Goal: Communication & Community: Answer question/provide support

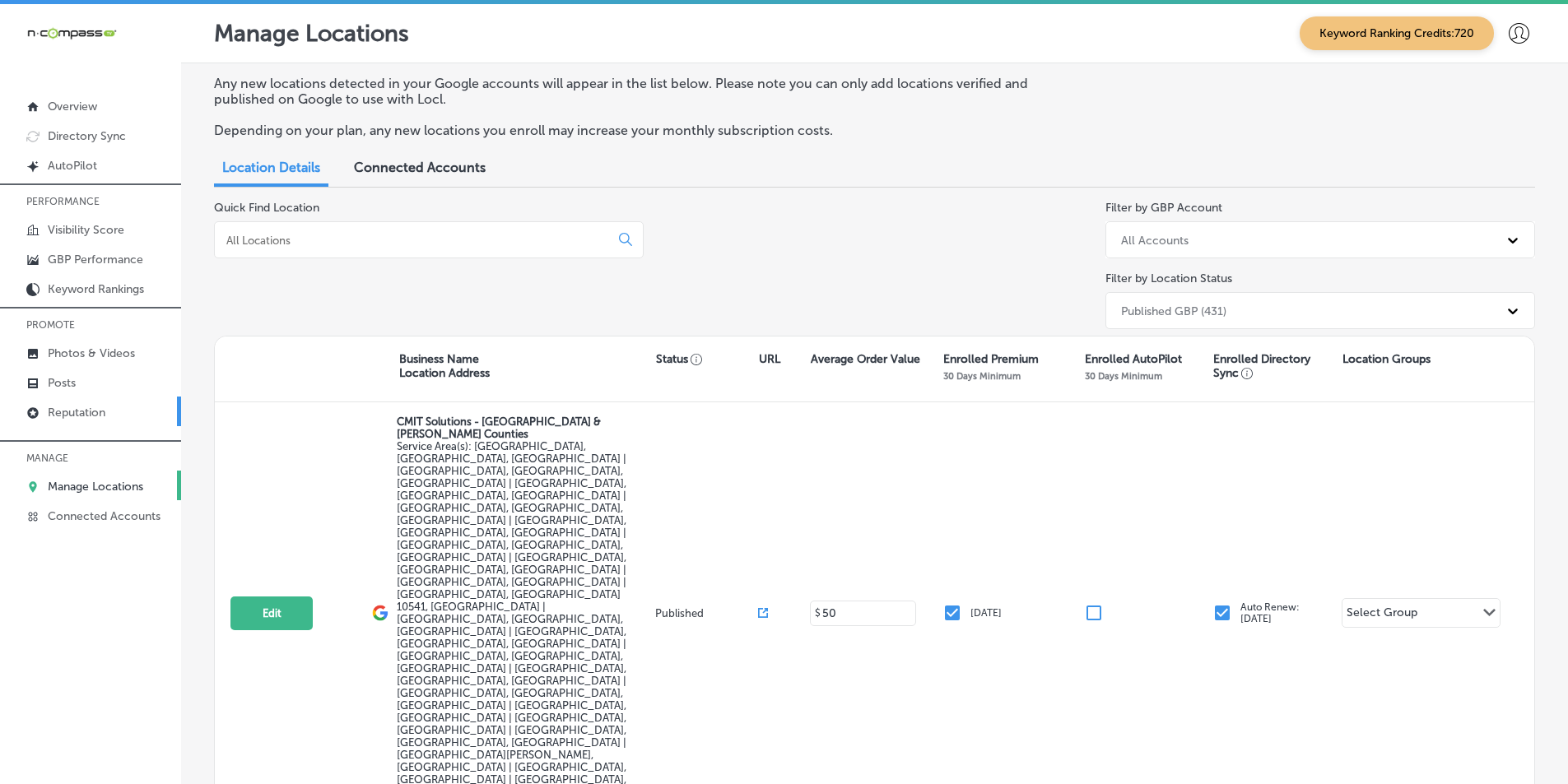
click at [97, 411] on p "Reputation" at bounding box center [76, 413] width 57 height 14
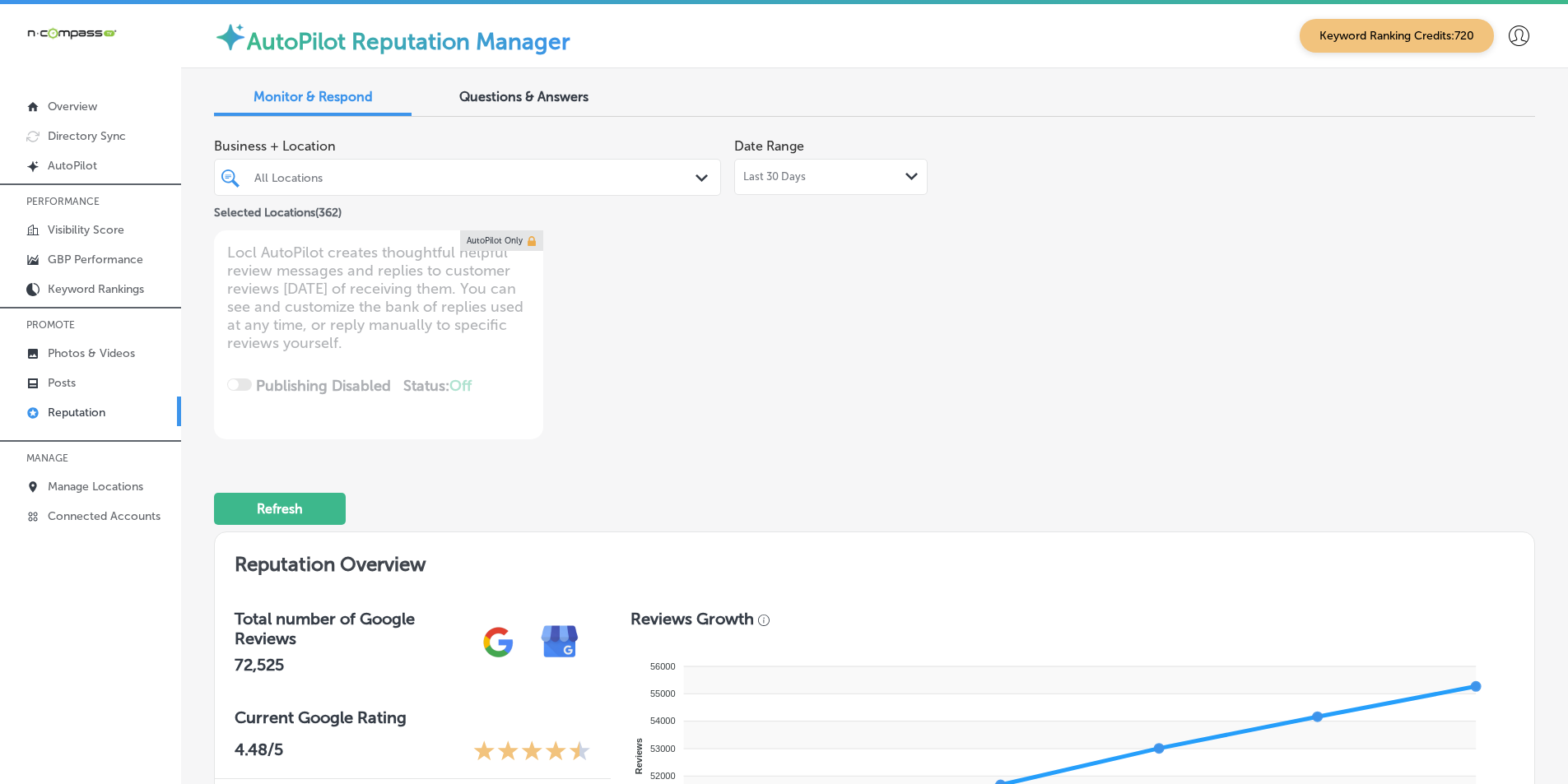
drag, startPoint x: 1004, startPoint y: 272, endPoint x: 975, endPoint y: 263, distance: 30.4
click at [1004, 272] on div "Business + Location All Locations Path Created with Sketch. Selected Locations …" at bounding box center [873, 285] width 1320 height 309
click at [1147, 470] on div "Refresh" at bounding box center [873, 502] width 1320 height 85
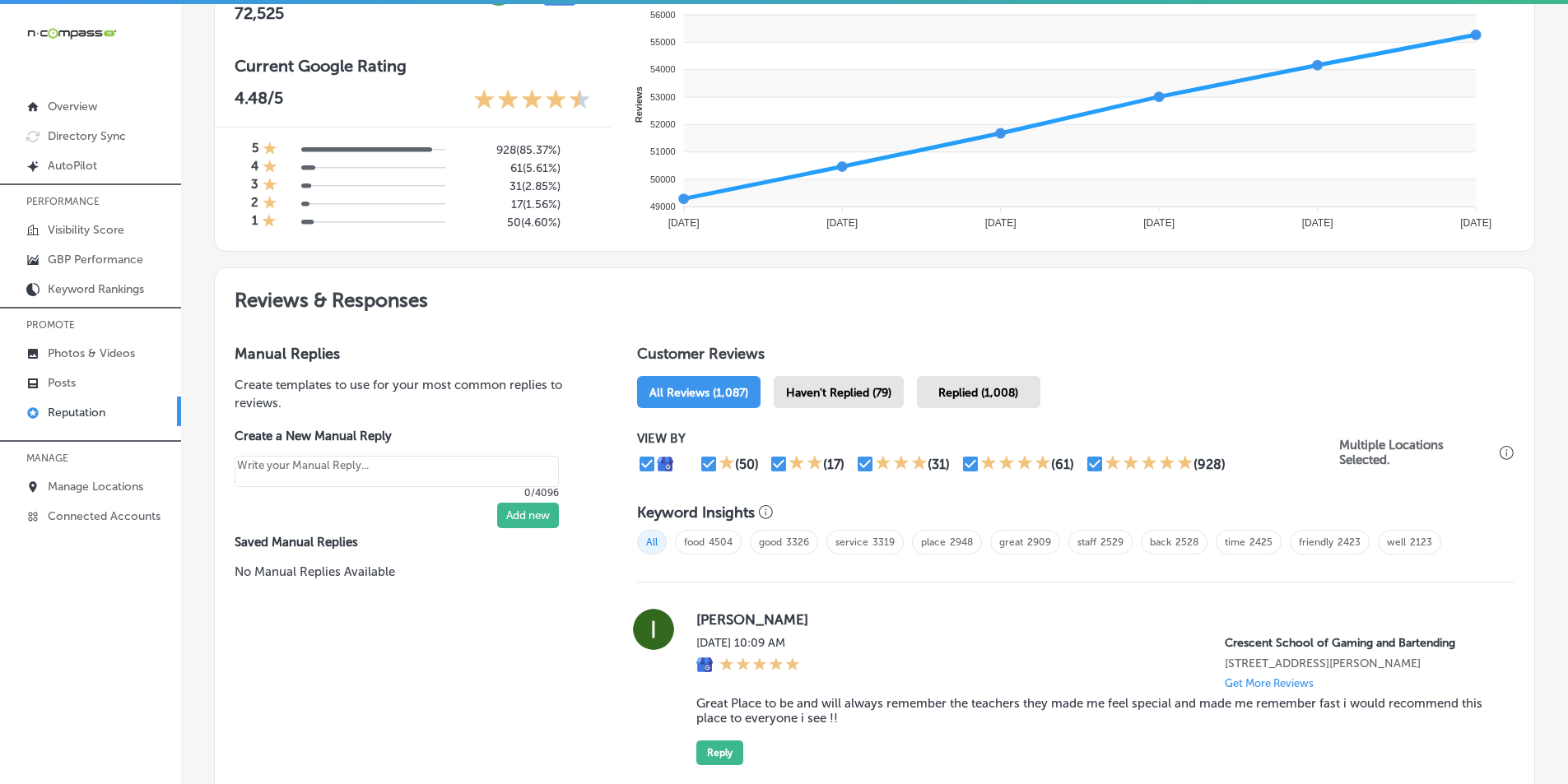
scroll to position [659, 0]
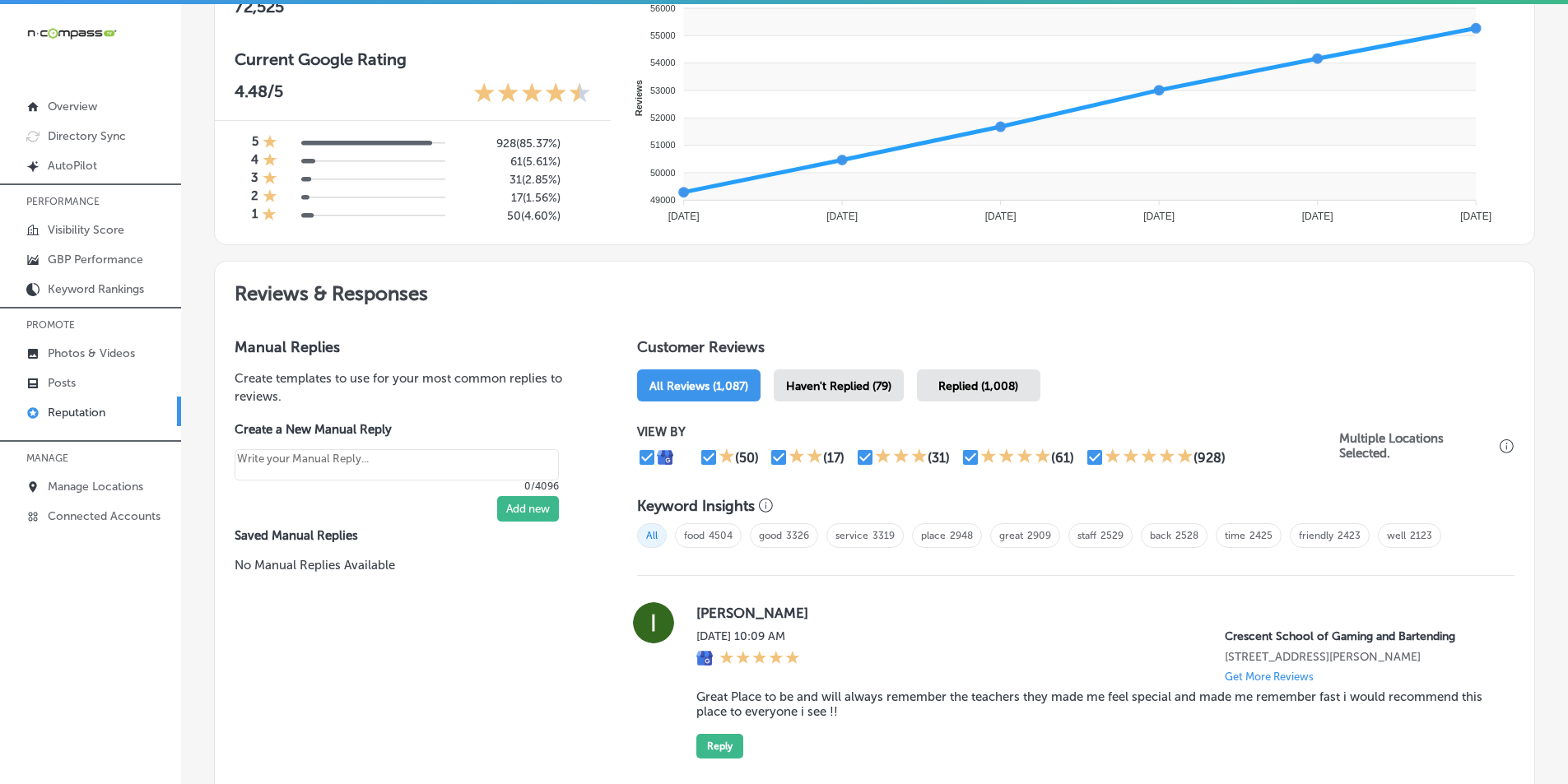
click at [833, 387] on span "Haven't Replied (79)" at bounding box center [838, 386] width 105 height 14
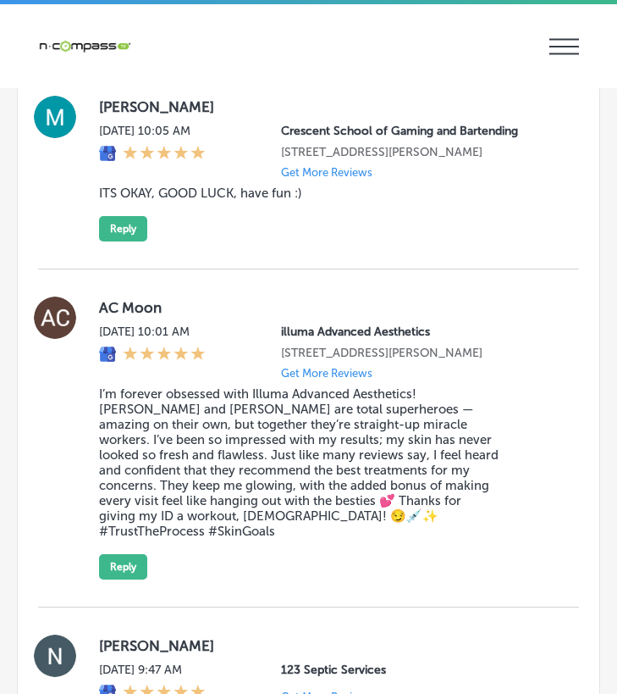
scroll to position [2795, 0]
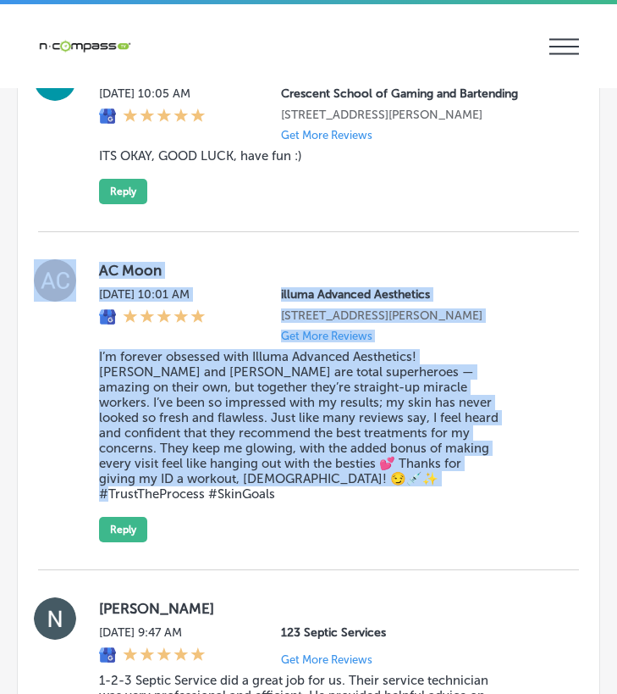
drag, startPoint x: 85, startPoint y: 260, endPoint x: 307, endPoint y: 519, distance: 341.8
click at [307, 519] on div "AC Moon [DATE] 10:01 AM illuma Advanced Aesthetics [STREET_ADDRESS][PERSON_NAME…" at bounding box center [308, 400] width 541 height 283
click at [125, 524] on button "Reply" at bounding box center [123, 529] width 48 height 25
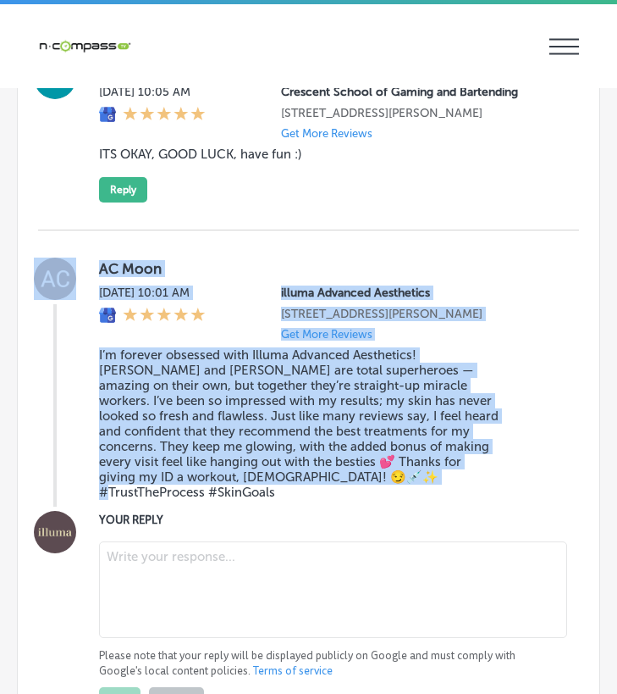
scroll to position [2793, 0]
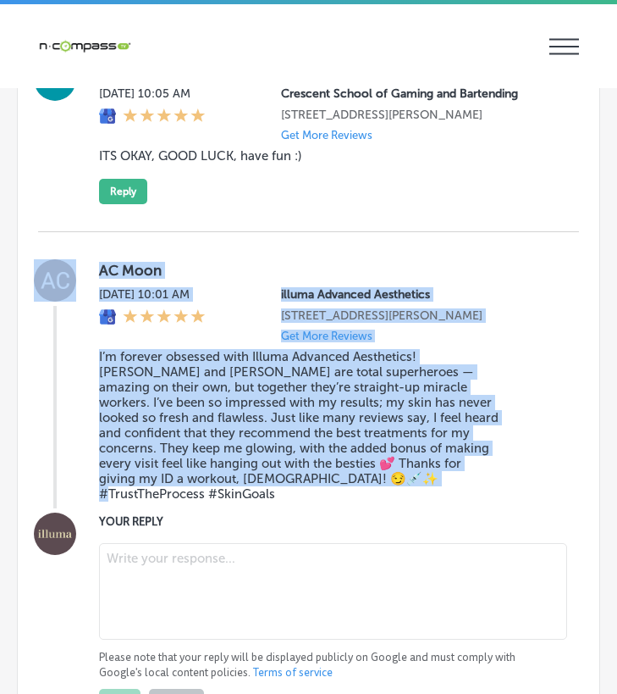
type textarea "x"
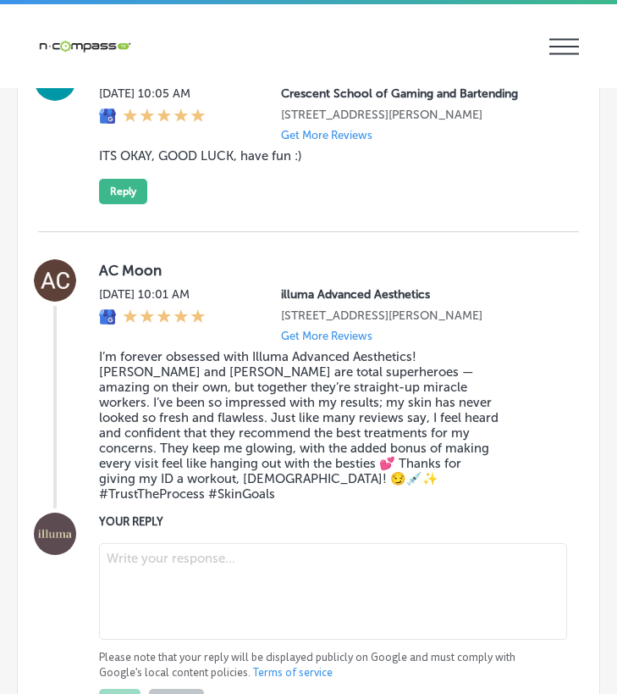
click at [158, 557] on textarea at bounding box center [333, 591] width 468 height 97
paste textarea "Thank you so much, AC! We’re thrilled to hear that [PERSON_NAME] and [PERSON_NA…"
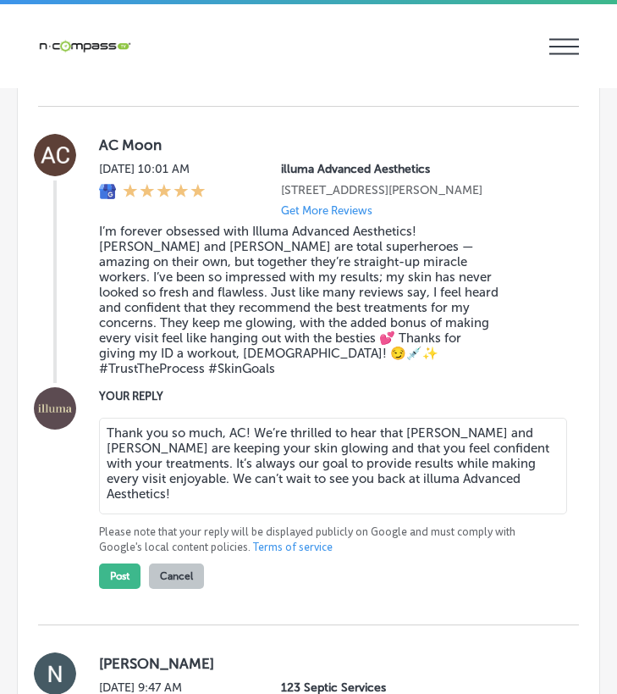
scroll to position [2963, 0]
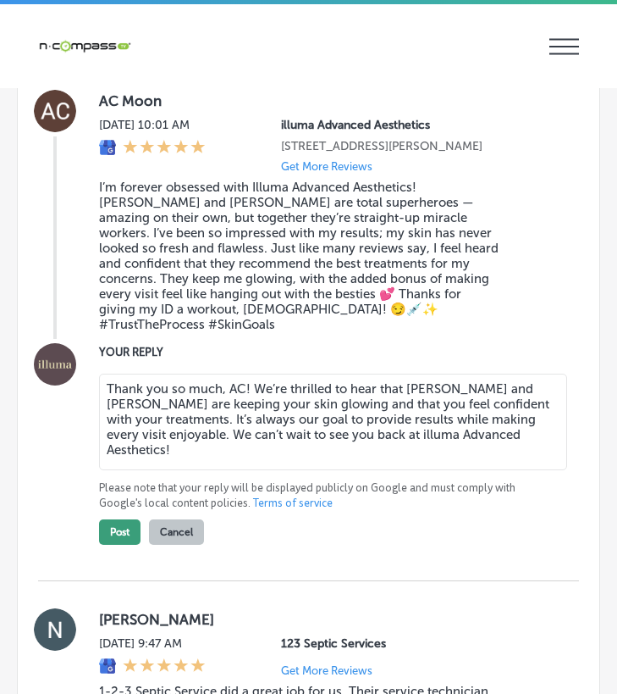
type textarea "Thank you so much, AC! We’re thrilled to hear that [PERSON_NAME] and [PERSON_NA…"
click at [130, 519] on button "Post" at bounding box center [120, 531] width 42 height 25
type textarea "x"
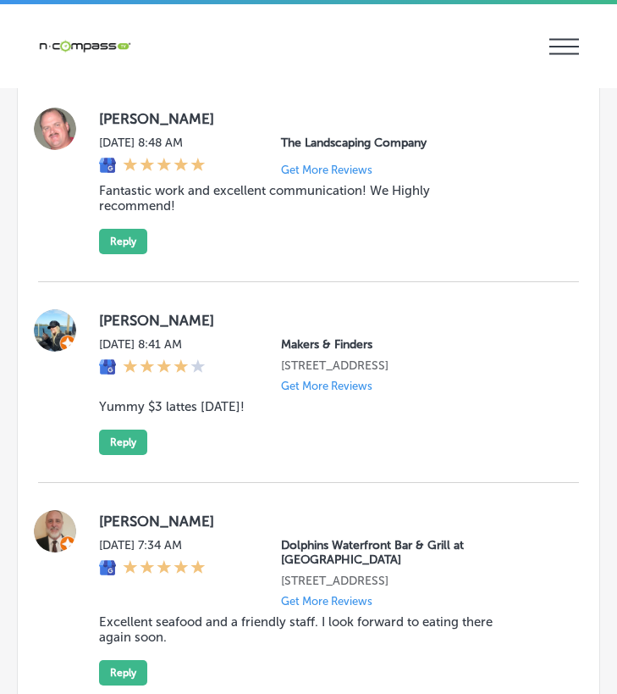
scroll to position [3219, 0]
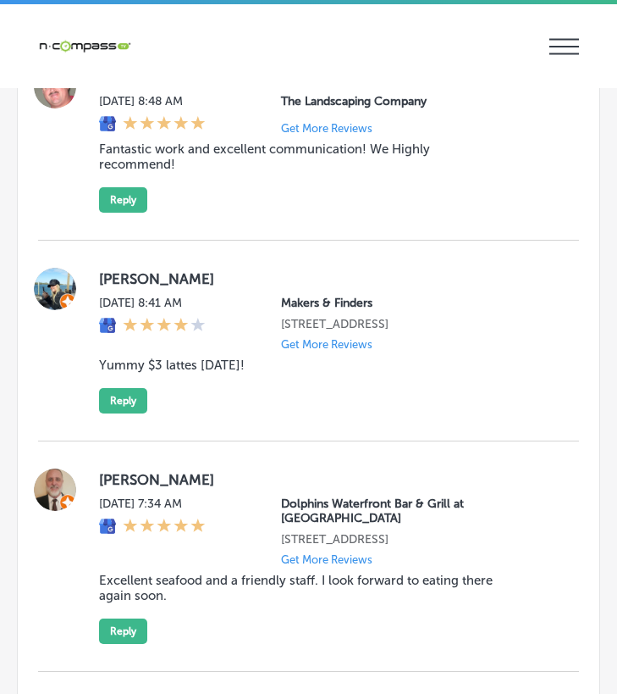
drag, startPoint x: 93, startPoint y: 274, endPoint x: 295, endPoint y: 404, distance: 239.7
click at [295, 404] on div "[PERSON_NAME] [DATE] 8:41 AM Makers & Finders [STREET_ADDRESS] Get More Reviews…" at bounding box center [308, 341] width 541 height 146
copy div "[PERSON_NAME] [DATE] 8:41 AM Makers & Finders [STREET_ADDRESS] Get More Reviews…"
click at [120, 408] on button "Reply" at bounding box center [123, 400] width 48 height 25
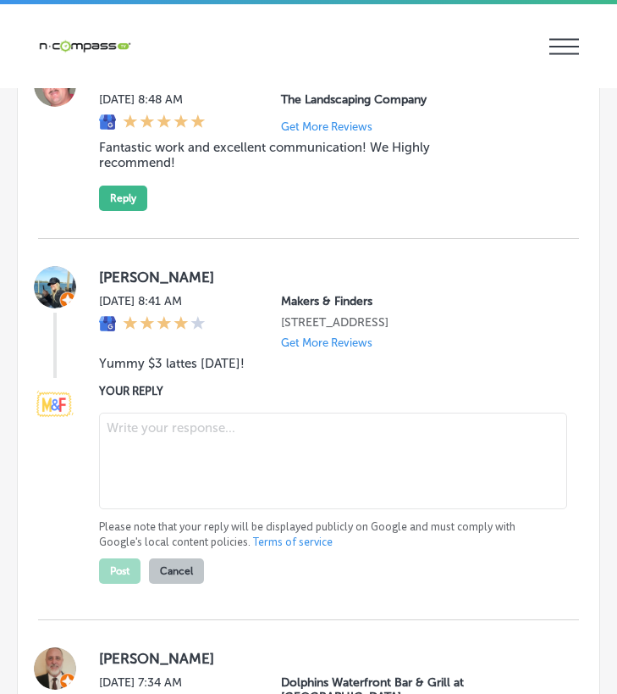
scroll to position [3217, 0]
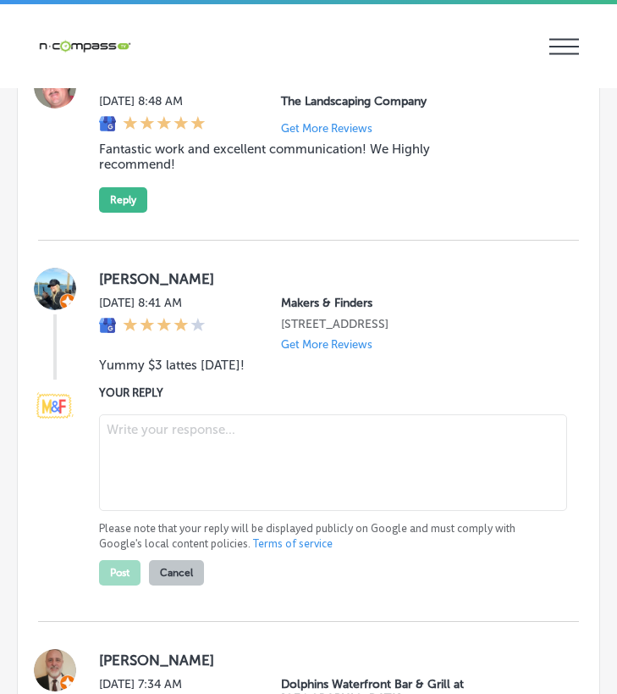
click at [141, 481] on textarea at bounding box center [333, 462] width 468 height 97
paste textarea "Thank you, [PERSON_NAME], for the great review! We’re so glad to hear you enjoy…"
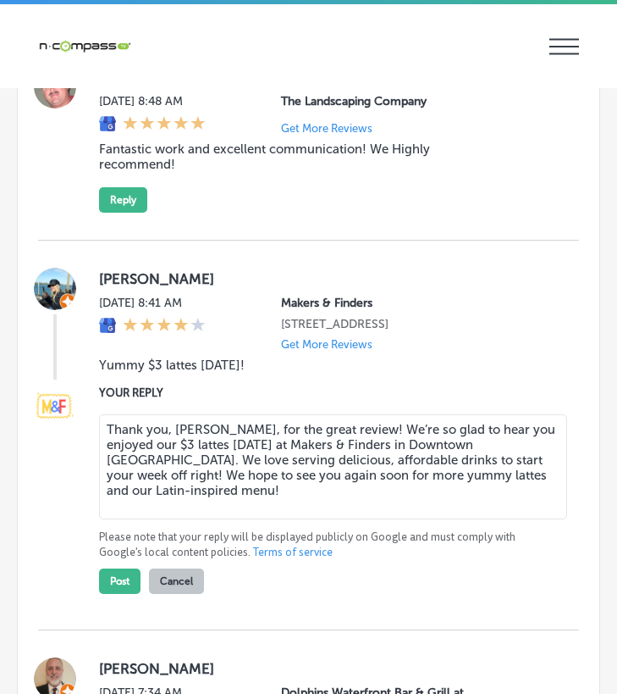
drag, startPoint x: 418, startPoint y: 460, endPoint x: 178, endPoint y: 476, distance: 241.1
click at [178, 476] on textarea "Thank you, [PERSON_NAME], for the great review! We’re so glad to hear you enjoy…" at bounding box center [333, 466] width 468 height 105
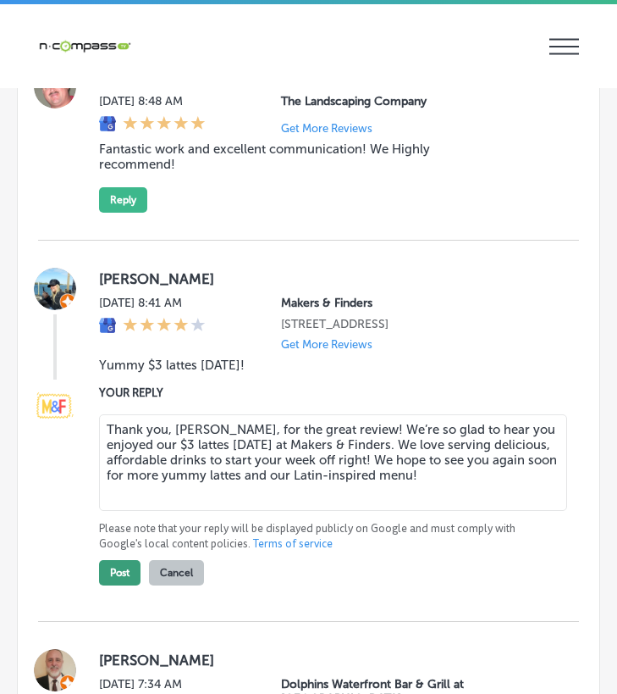
type textarea "Thank you, [PERSON_NAME], for the great review! We’re so glad to hear you enjoy…"
click at [119, 582] on button "Post" at bounding box center [120, 572] width 42 height 25
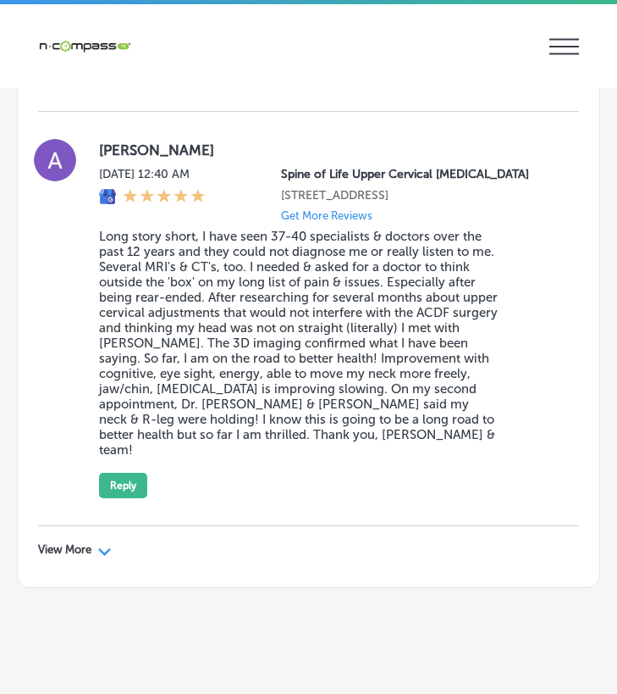
scroll to position [6906, 0]
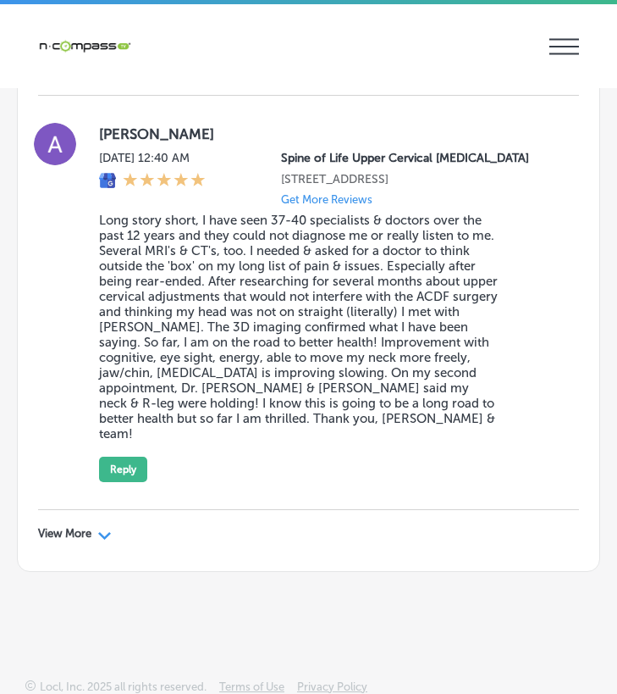
click at [107, 527] on div "Path Created with Sketch." at bounding box center [105, 534] width 14 height 14
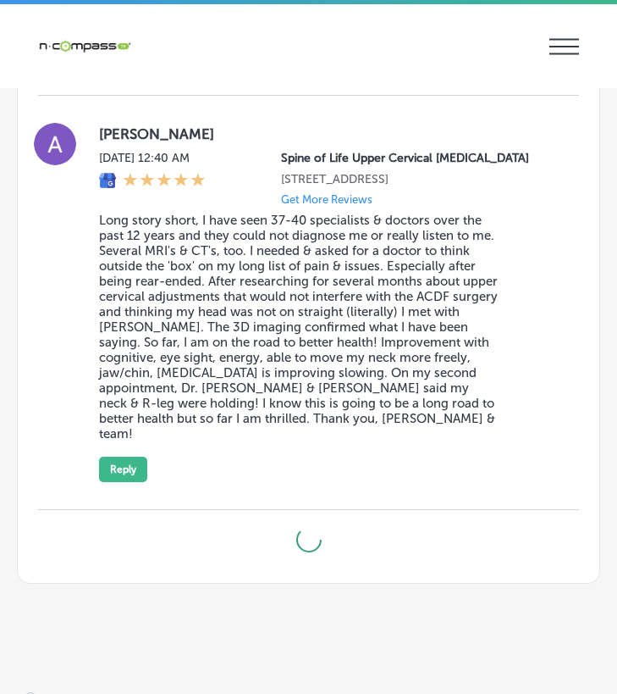
type textarea "x"
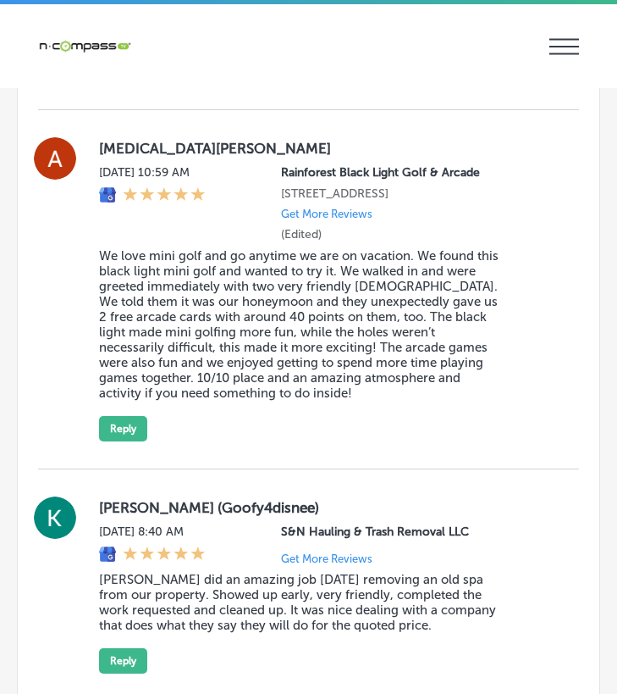
scroll to position [8939, 0]
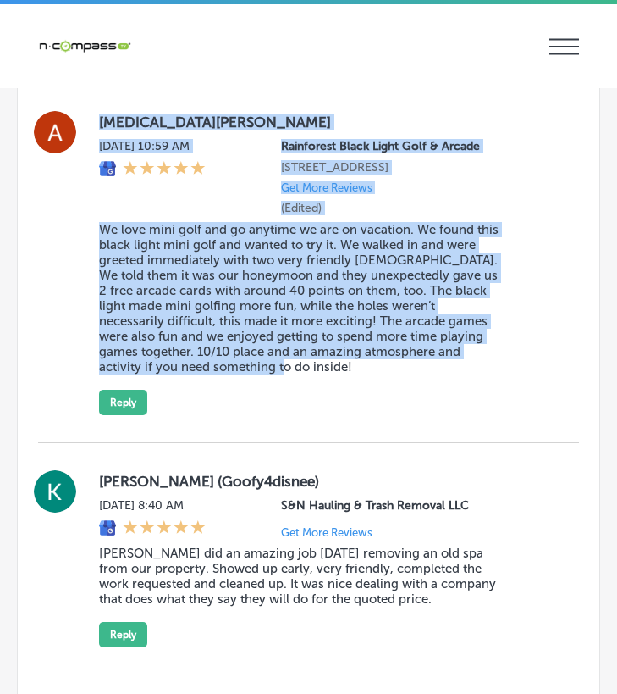
drag, startPoint x: 91, startPoint y: 108, endPoint x: 258, endPoint y: 394, distance: 330.6
click at [258, 394] on div "[MEDICAL_DATA][PERSON_NAME] [DATE] 10:59 AM Rainforest Black Light Golf & Arcad…" at bounding box center [308, 263] width 541 height 359
copy div "[MEDICAL_DATA][PERSON_NAME] [DATE] 10:59 AM Rainforest Black Light Golf & Arcad…"
click at [129, 414] on button "Reply" at bounding box center [123, 402] width 48 height 25
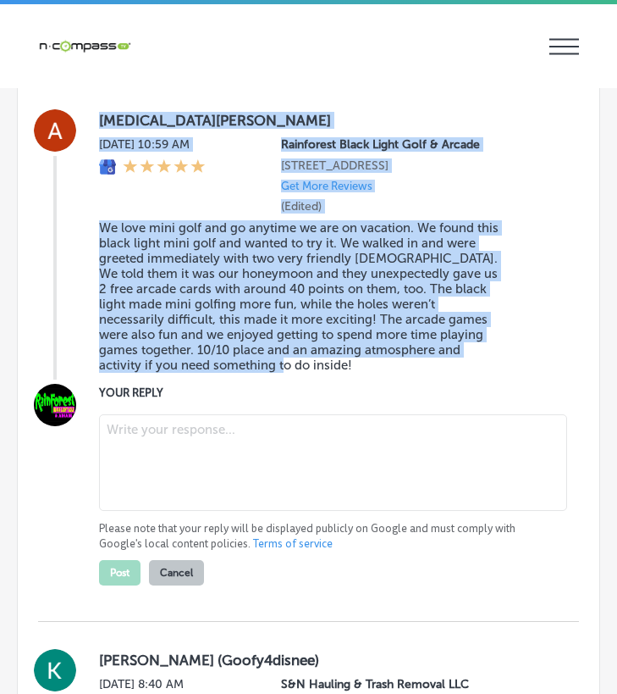
scroll to position [8937, 0]
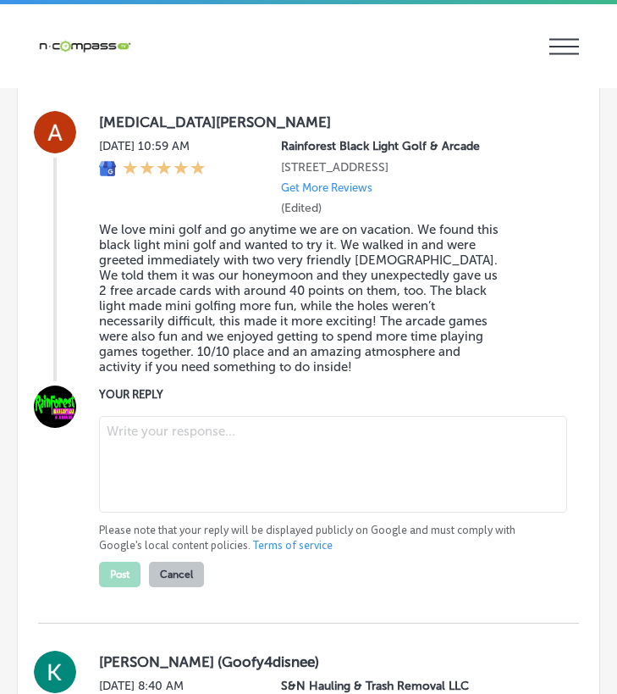
click at [155, 459] on textarea at bounding box center [333, 464] width 468 height 97
paste textarea "Thank you, [PERSON_NAME], for the incredible review! We're so happy to hear you…"
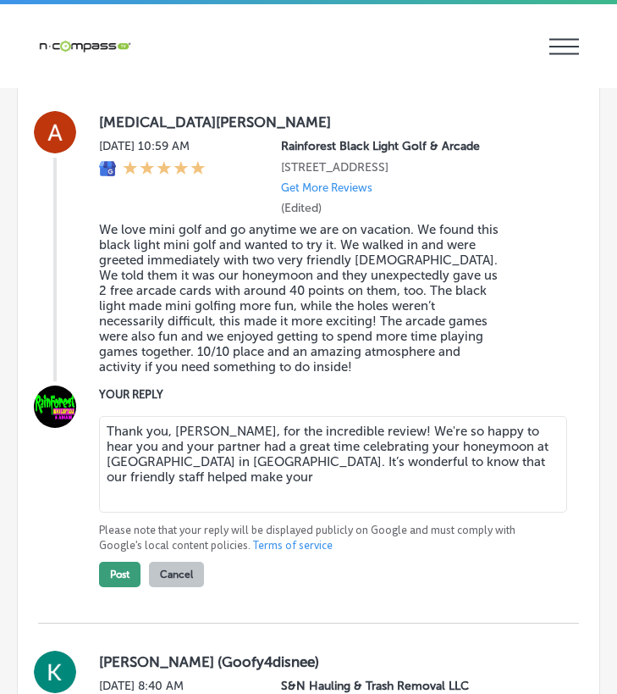
type textarea "Thank you, [PERSON_NAME], for the incredible review! We're so happy to hear you…"
click at [129, 580] on button "Post" at bounding box center [120, 574] width 42 height 25
type textarea "x"
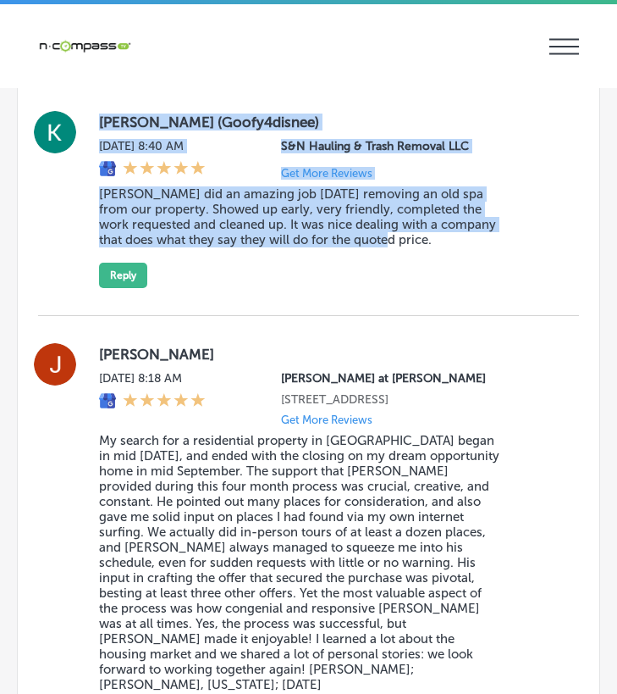
drag, startPoint x: 98, startPoint y: 125, endPoint x: 453, endPoint y: 287, distance: 390.4
click at [453, 287] on div "[PERSON_NAME] (Goofy4disnee) [DATE] 8:40 AM S&N Hauling & Trash Removal LLC Get…" at bounding box center [308, 199] width 541 height 177
copy div "[PERSON_NAME] (Goofy4disnee) [DATE] 8:40 AM S&N Hauling & Trash Removal LLC Get…"
click at [114, 281] on button "Reply" at bounding box center [123, 275] width 48 height 25
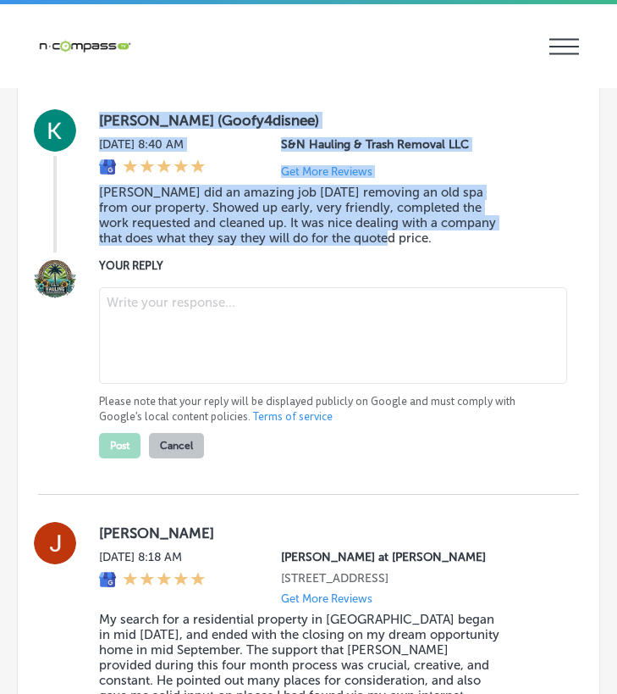
scroll to position [8935, 0]
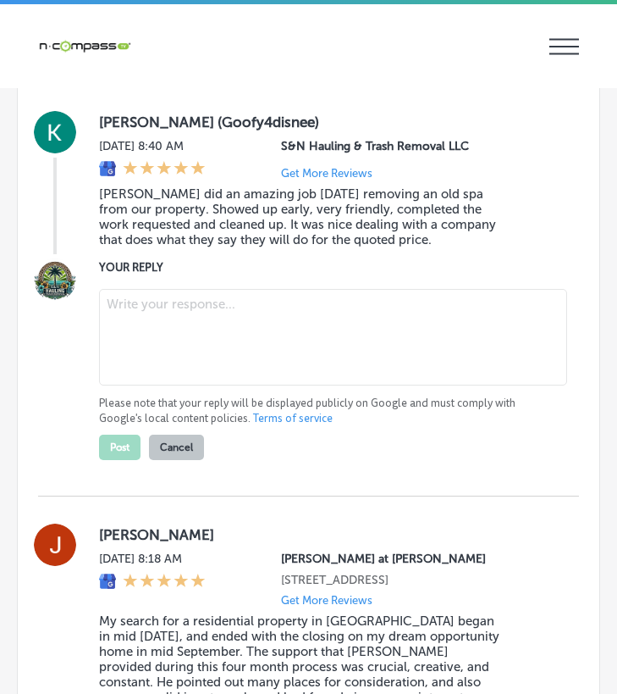
click at [146, 328] on textarea at bounding box center [333, 337] width 468 height 97
paste textarea "Thank you so much for the great review, [PERSON_NAME]! We're thrilled to hear t…"
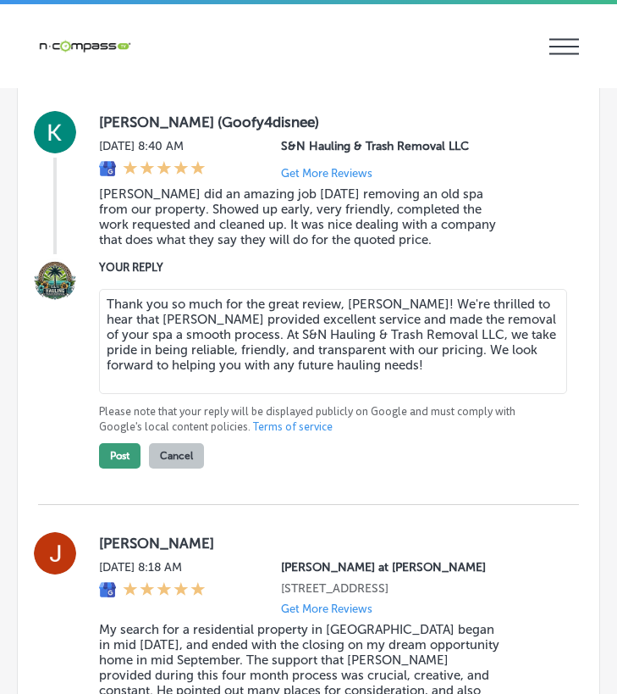
type textarea "Thank you so much for the great review, [PERSON_NAME]! We're thrilled to hear t…"
click at [129, 465] on button "Post" at bounding box center [120, 455] width 42 height 25
type textarea "x"
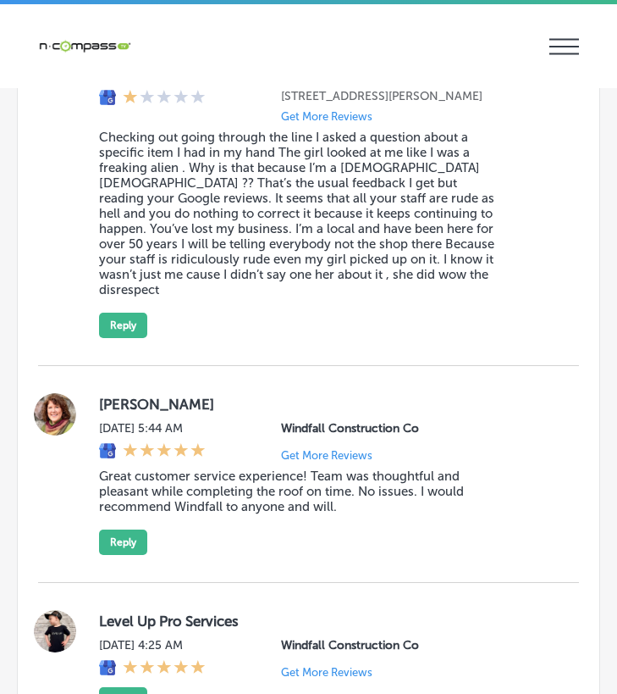
scroll to position [10121, 0]
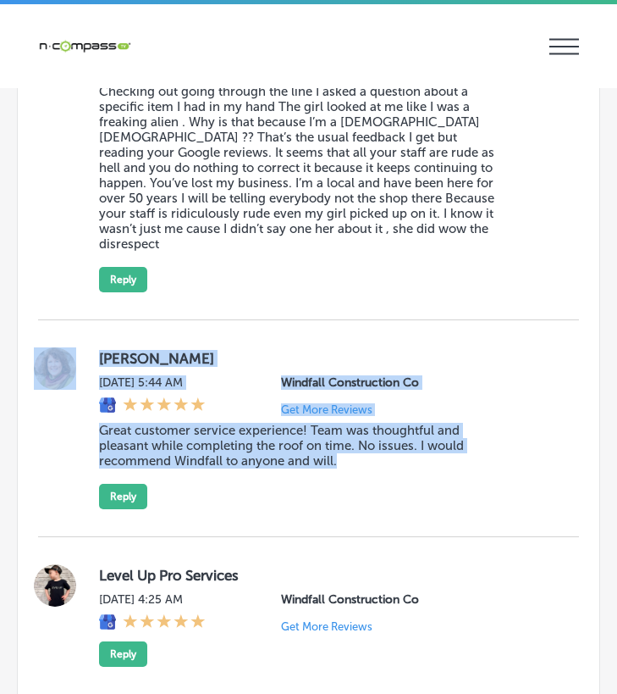
drag, startPoint x: 78, startPoint y: 298, endPoint x: 417, endPoint y: 462, distance: 376.2
click at [417, 462] on div "[PERSON_NAME] [DATE] 5:44 AM Windfall Construction Co Get More Reviews Great cu…" at bounding box center [308, 428] width 541 height 217
copy div "[PERSON_NAME] [DATE] 5:44 AM Windfall Construction Co Get More Reviews Great cu…"
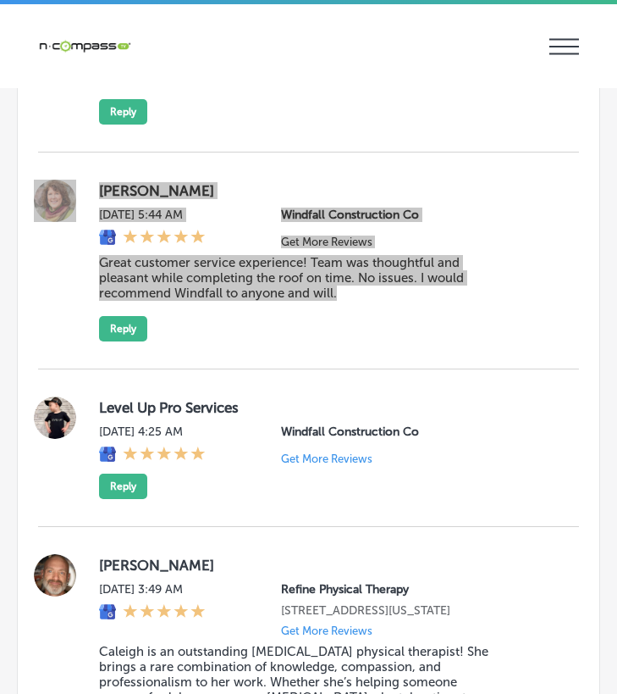
scroll to position [10290, 0]
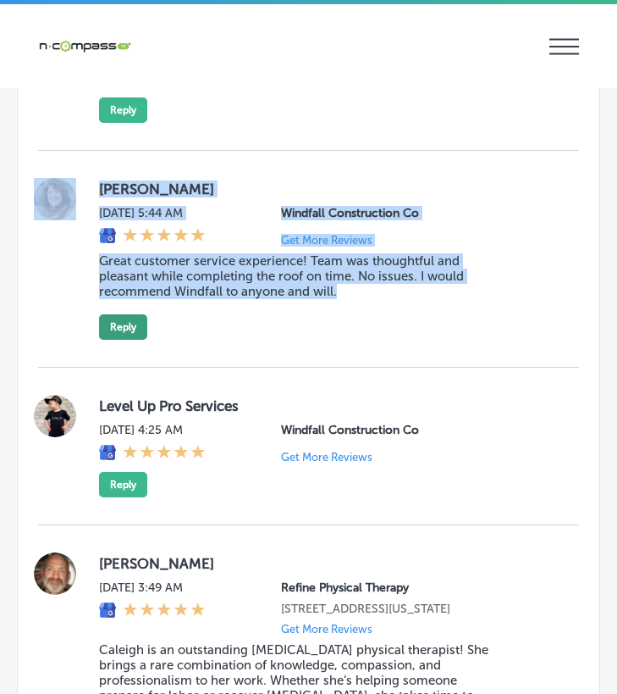
click at [116, 314] on button "Reply" at bounding box center [123, 326] width 48 height 25
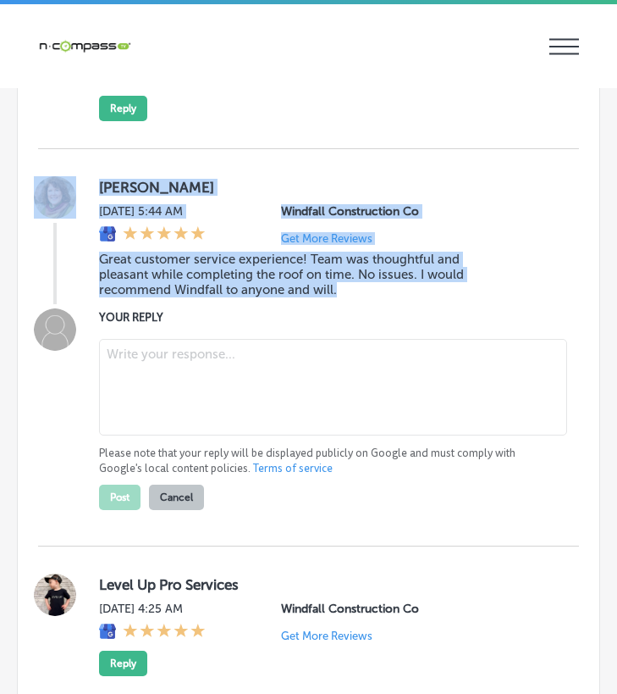
scroll to position [10289, 0]
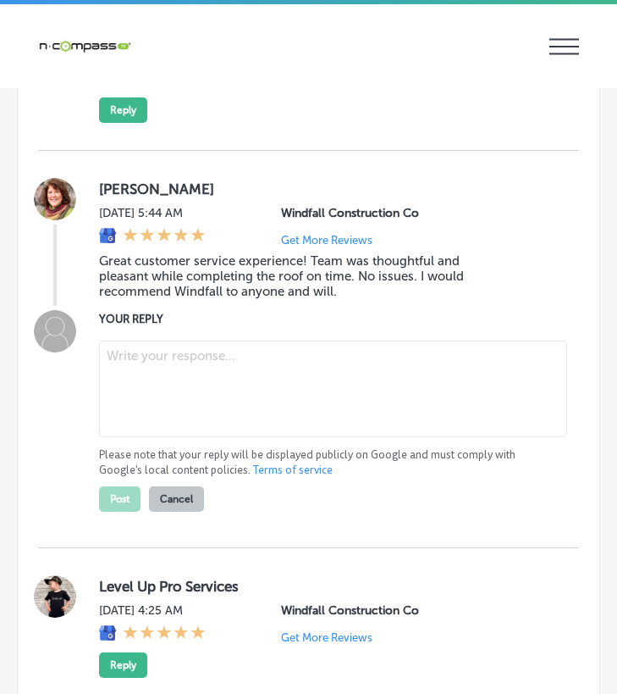
click at [147, 341] on textarea at bounding box center [333, 389] width 468 height 97
paste textarea "Thank you, [PERSON_NAME], for your kind words and the 5-star review! We’re so h…"
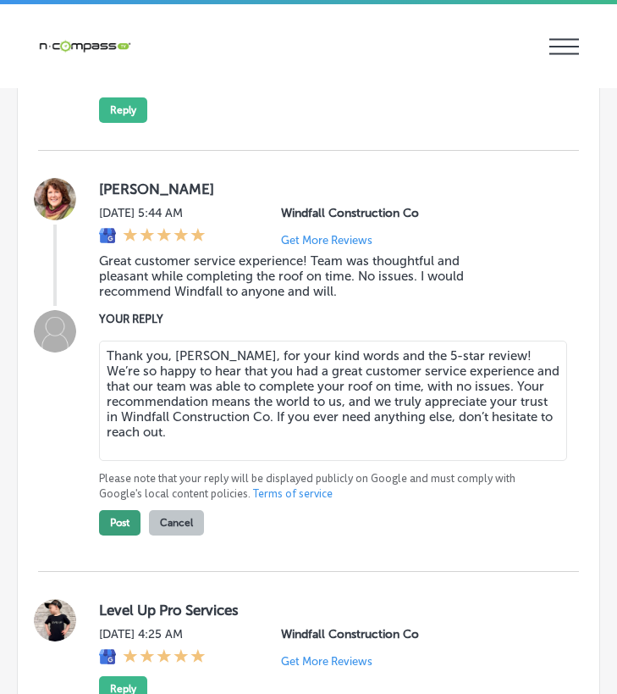
type textarea "Thank you, [PERSON_NAME], for your kind words and the 5-star review! We’re so h…"
click at [123, 510] on button "Post" at bounding box center [120, 522] width 42 height 25
type textarea "x"
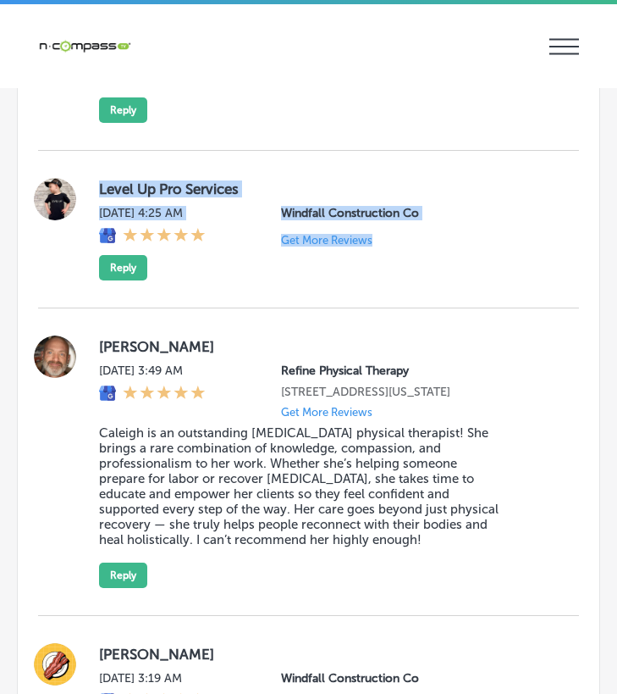
drag, startPoint x: 88, startPoint y: 129, endPoint x: 387, endPoint y: 233, distance: 316.6
click at [394, 228] on div "Level Up Pro Services [DATE] 4:25 AM Windfall Construction Co Get More Reviews …" at bounding box center [308, 230] width 541 height 158
copy div "Level Up Pro Services [DATE] 4:25 AM Windfall Construction Co Get More Reviews"
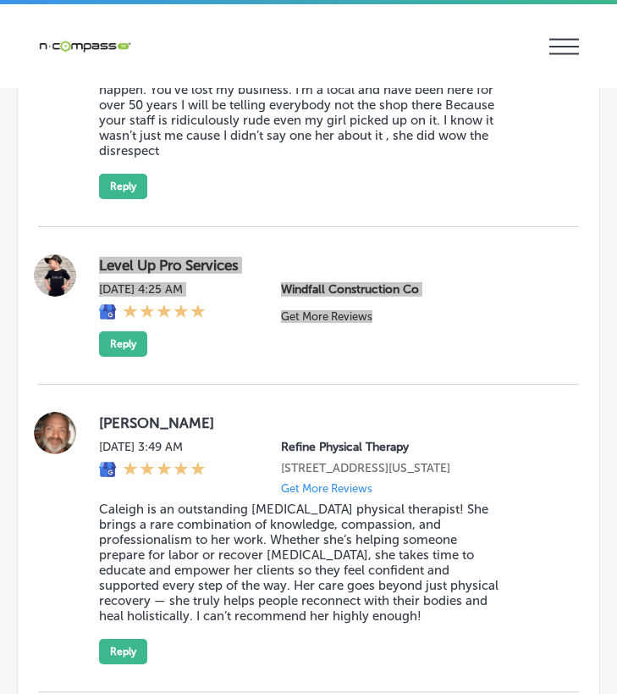
scroll to position [10204, 0]
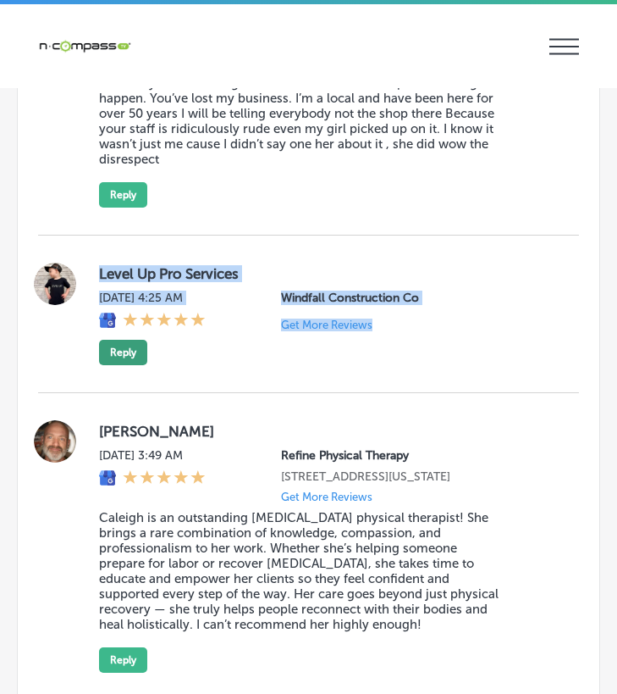
click at [129, 340] on button "Reply" at bounding box center [123, 352] width 48 height 25
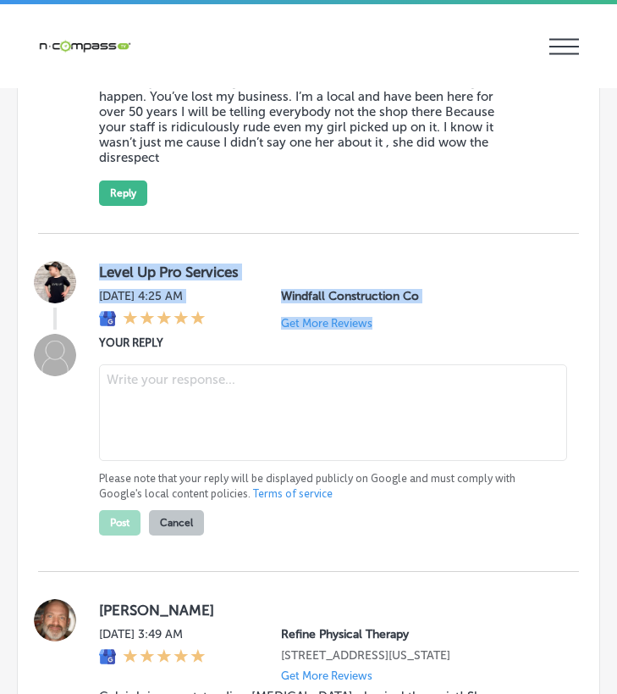
scroll to position [10202, 0]
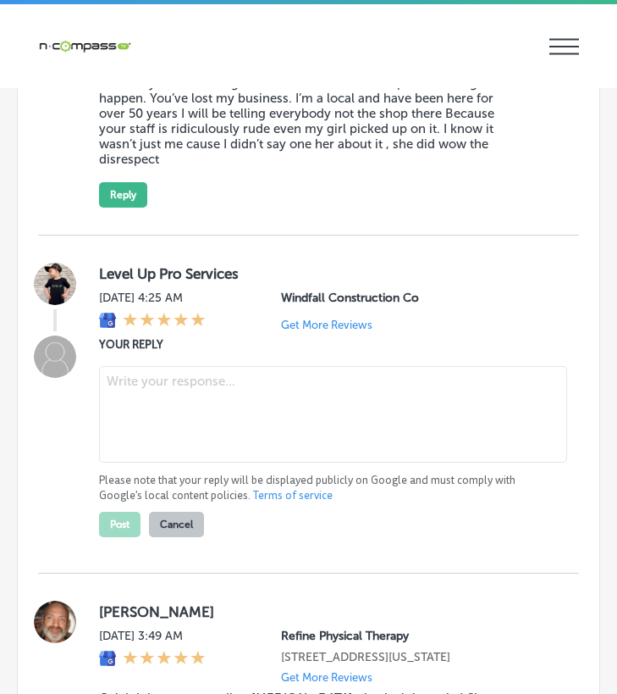
click at [146, 366] on textarea at bounding box center [333, 414] width 468 height 97
paste textarea "Thank you for your 5-star review! We truly appreciate your feedback and are gla…"
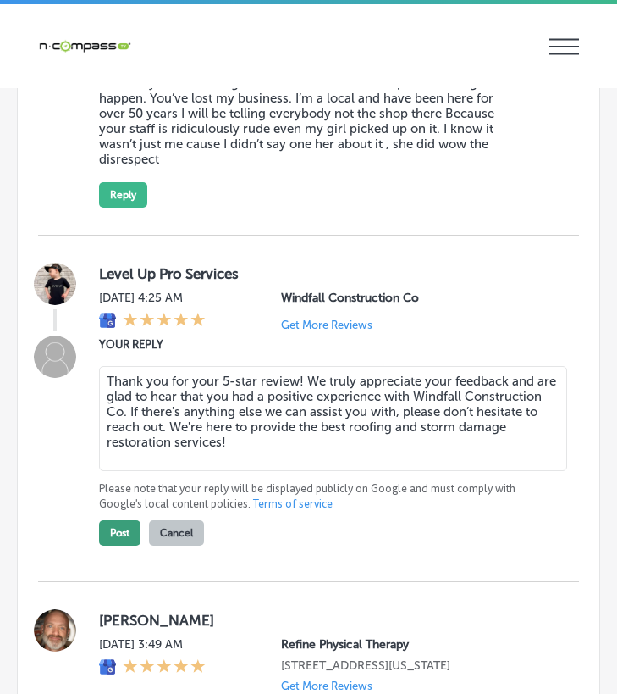
type textarea "Thank you for your 5-star review! We truly appreciate your feedback and are gla…"
click at [130, 520] on button "Post" at bounding box center [120, 532] width 42 height 25
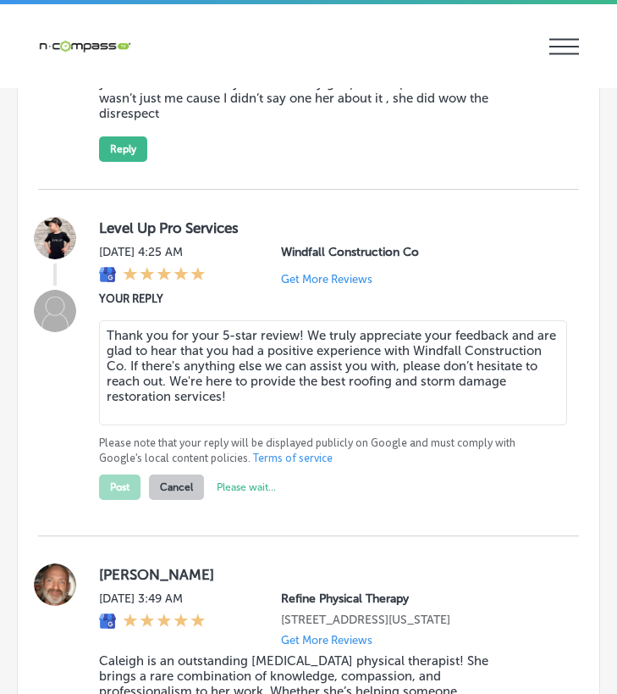
type textarea "x"
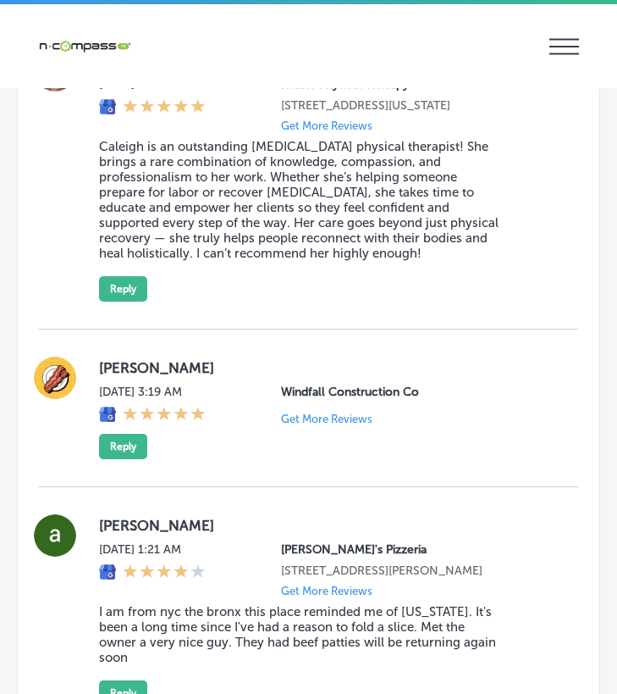
scroll to position [10541, 0]
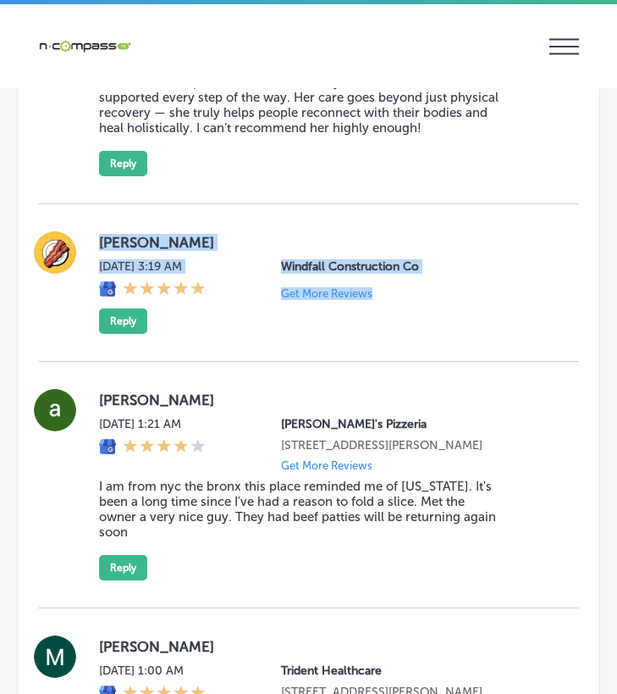
drag, startPoint x: 90, startPoint y: 195, endPoint x: 386, endPoint y: 311, distance: 318.4
click at [386, 311] on div "[PERSON_NAME][DATE] 3:19 AM Windfall Construction Co Get More Reviews Reply" at bounding box center [308, 283] width 541 height 158
copy div "[PERSON_NAME][DATE] 3:19 AM Windfall Construction Co Get More Reviews"
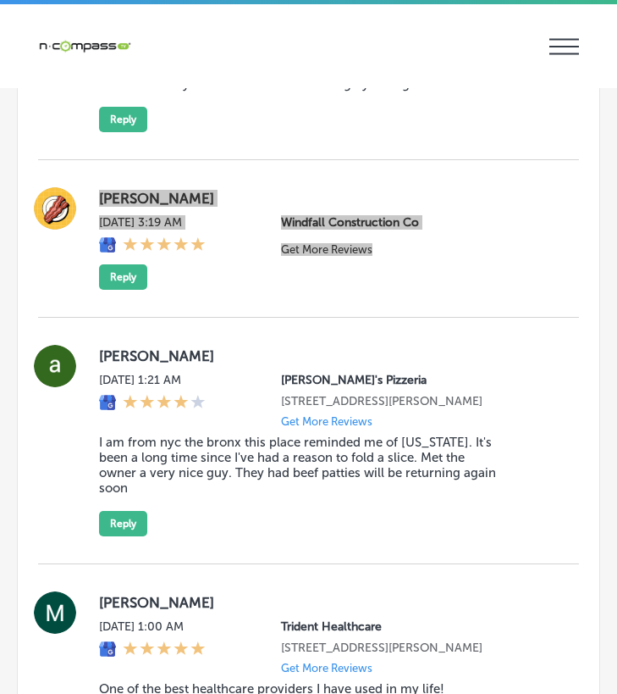
scroll to position [10626, 0]
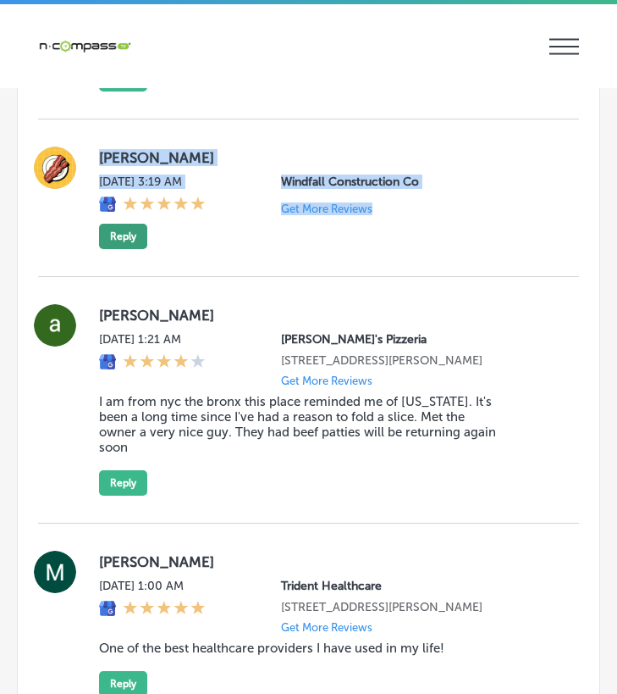
click at [119, 224] on button "Reply" at bounding box center [123, 236] width 48 height 25
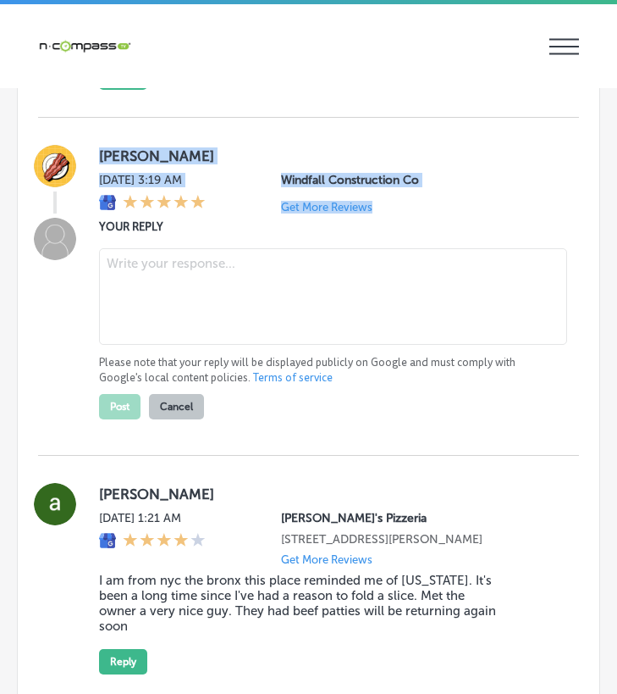
scroll to position [10624, 0]
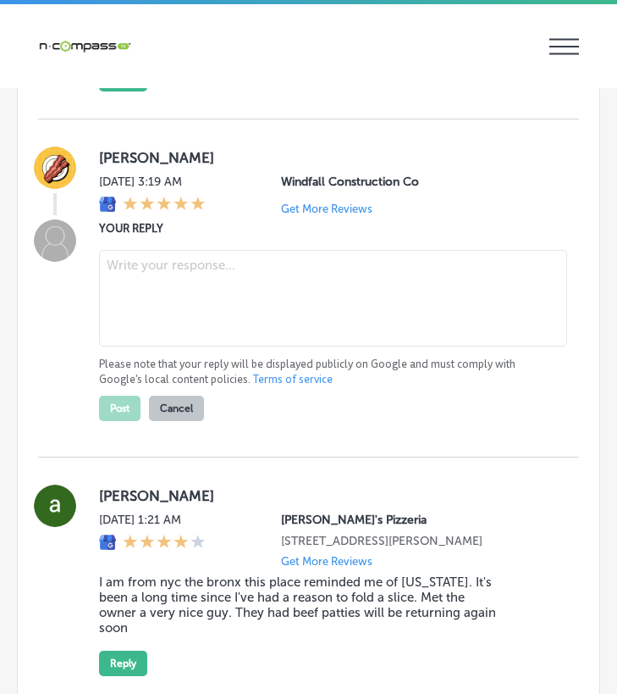
click at [138, 250] on textarea at bounding box center [333, 298] width 468 height 97
paste textarea "Thank you, [PERSON_NAME], for taking the time to leave us a review! We’re glad …"
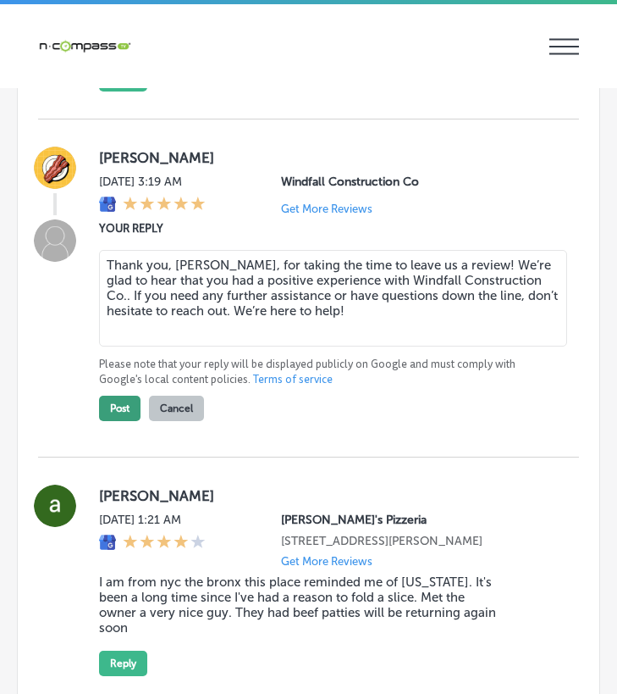
type textarea "Thank you, [PERSON_NAME], for taking the time to leave us a review! We’re glad …"
click at [120, 396] on button "Post" at bounding box center [120, 408] width 42 height 25
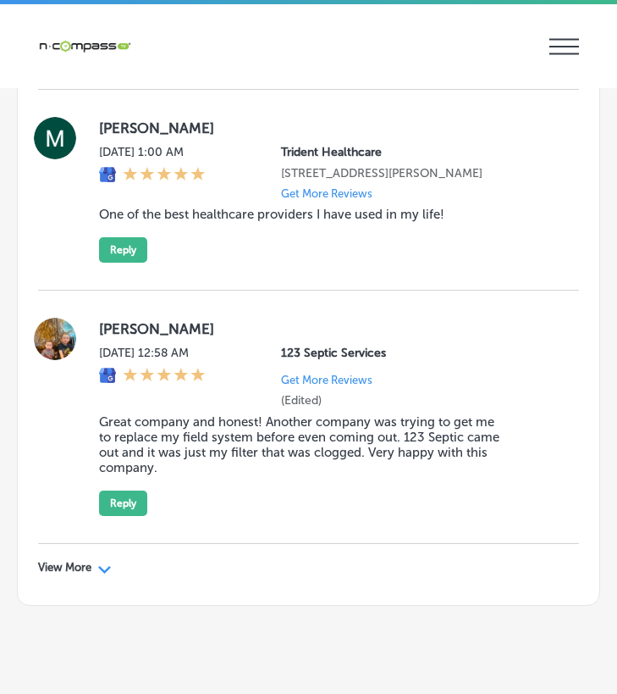
scroll to position [10903, 0]
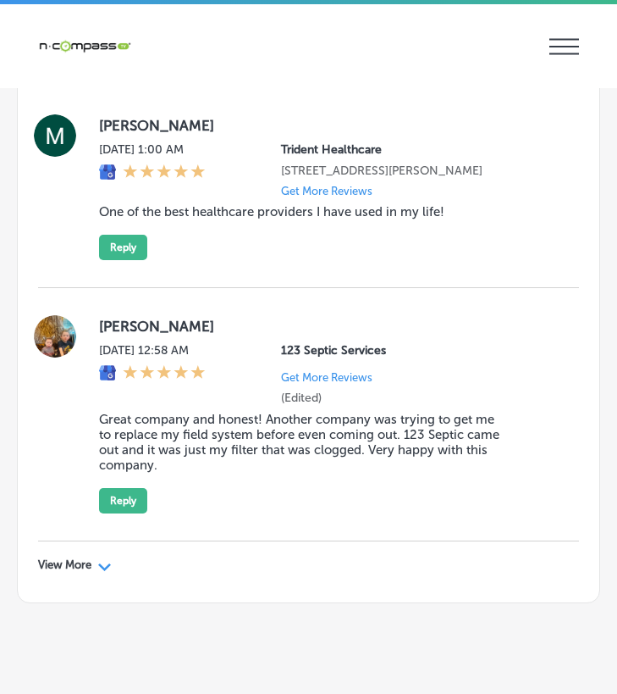
click at [103, 558] on div "Path Created with Sketch." at bounding box center [105, 565] width 14 height 14
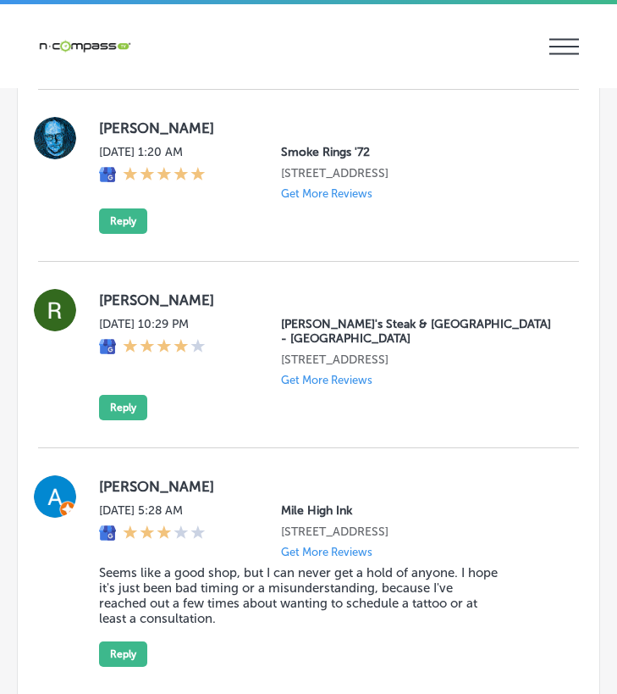
scroll to position [16408, 0]
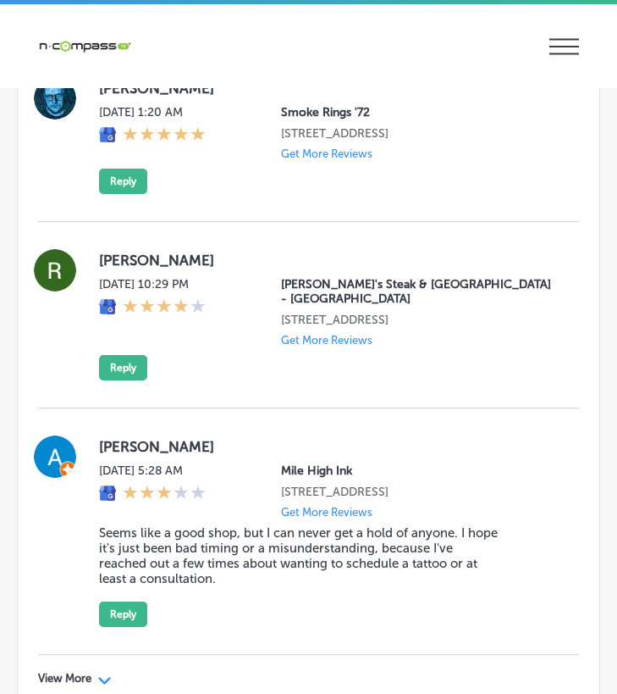
click at [98, 672] on div "View More Path Created with Sketch." at bounding box center [75, 679] width 74 height 14
type textarea "x"
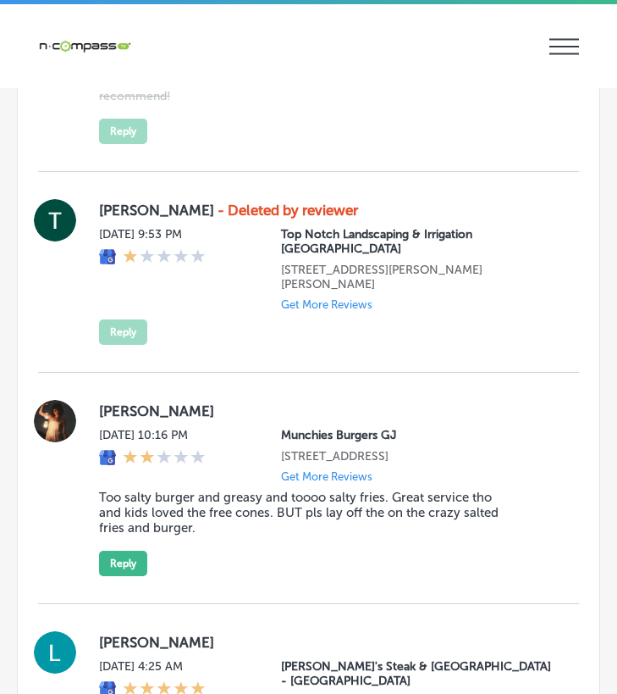
scroll to position [17510, 0]
